Goal: Task Accomplishment & Management: Manage account settings

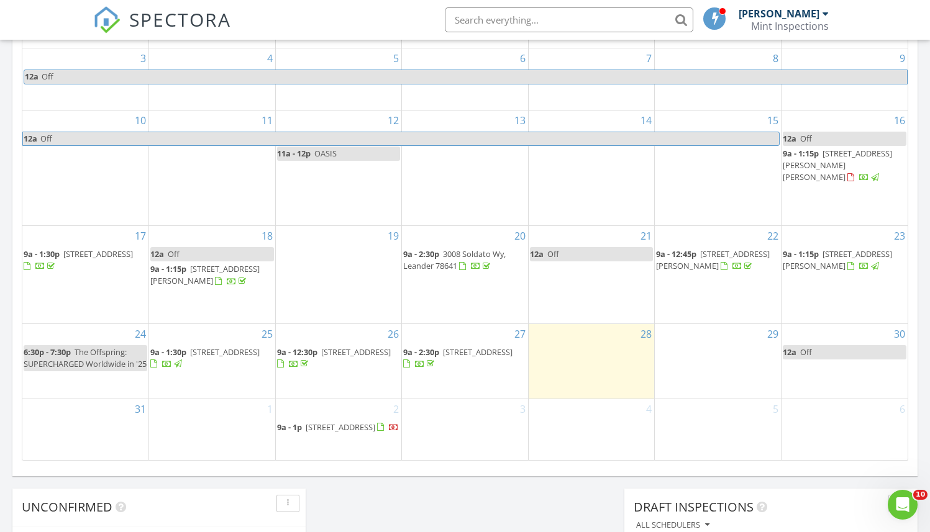
scroll to position [681, 0]
click at [907, 504] on icon "Open Intercom Messenger" at bounding box center [901, 503] width 20 height 20
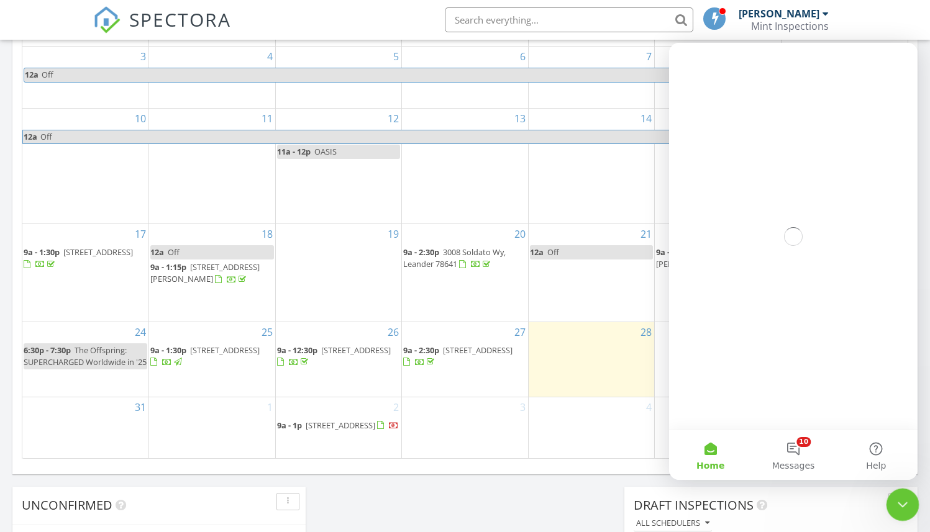
scroll to position [0, 0]
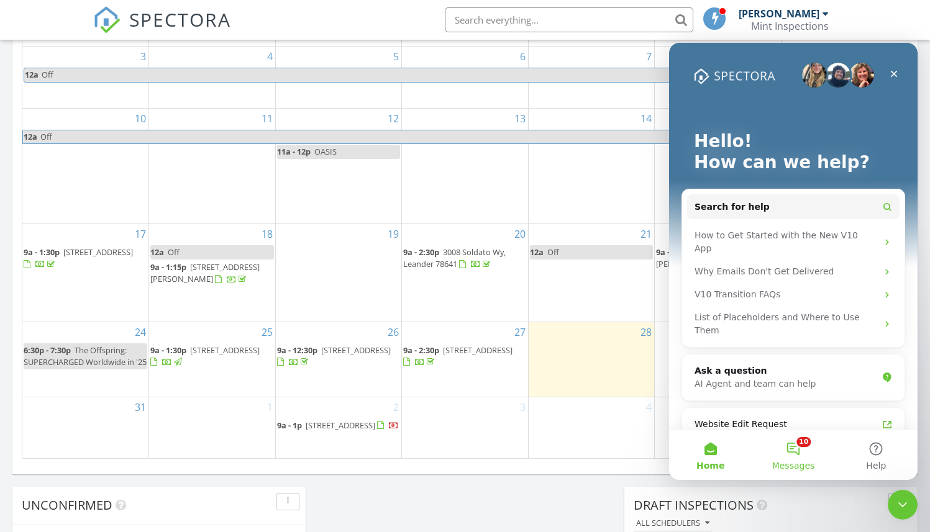
click at [796, 456] on button "10 Messages" at bounding box center [793, 455] width 83 height 50
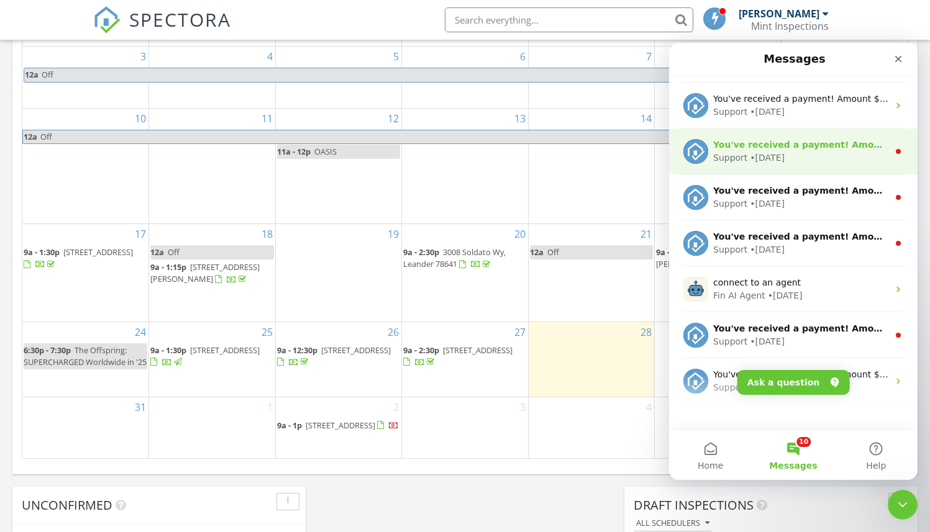
scroll to position [155, 0]
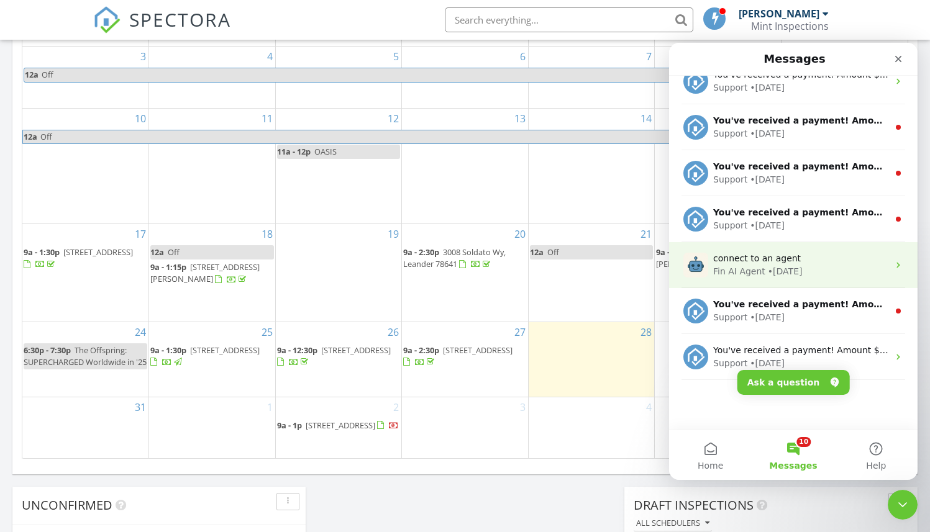
click at [843, 263] on div "connect to an agent" at bounding box center [800, 258] width 175 height 13
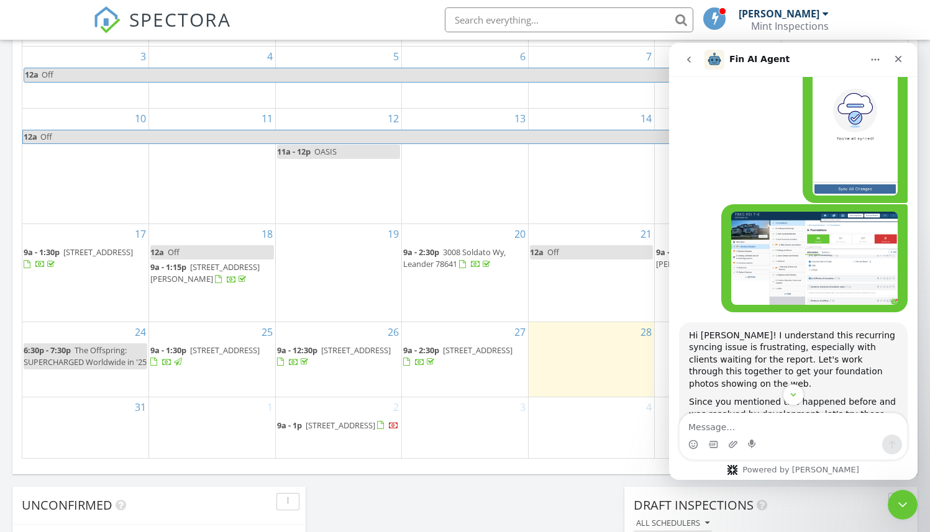
scroll to position [2838, 0]
drag, startPoint x: 690, startPoint y: 263, endPoint x: 794, endPoint y: 335, distance: 125.9
copy div "First, run a Force Payload Rebuild: Open the report in the web Report Editor Cl…"
click at [431, 247] on span "9a - 2:30p" at bounding box center [421, 252] width 36 height 11
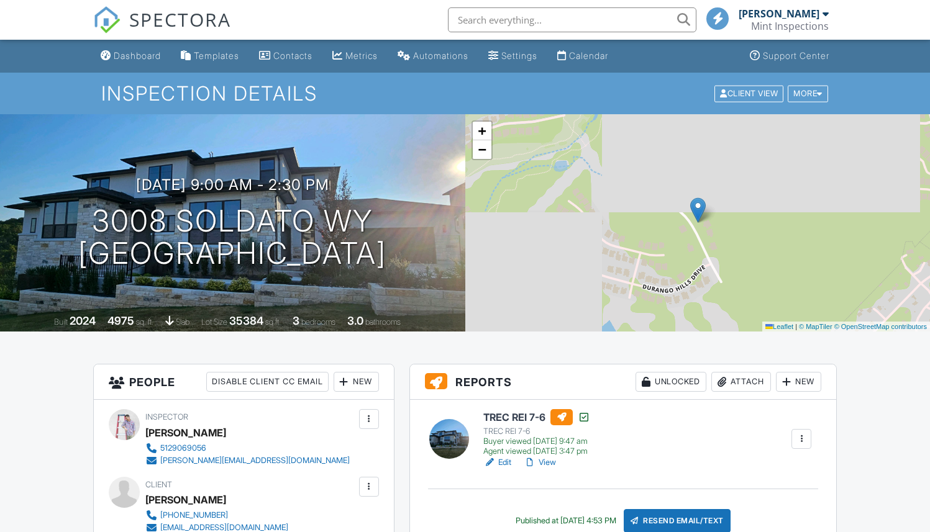
click at [505, 463] on link "Edit" at bounding box center [497, 463] width 28 height 12
